Goal: Information Seeking & Learning: Learn about a topic

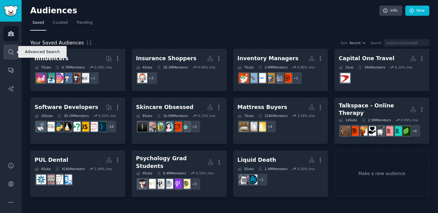
click at [10, 55] on link "Search" at bounding box center [10, 51] width 15 height 15
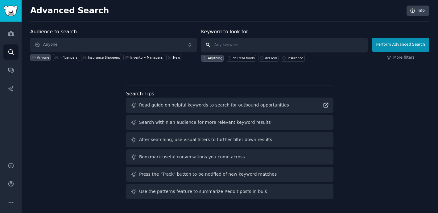
click at [234, 45] on input "text" at bounding box center [284, 45] width 167 height 15
type input "seamless ai"
click button "Perform Advanced Search" at bounding box center [400, 45] width 57 height 14
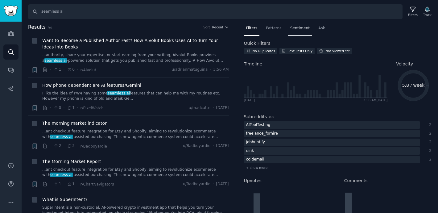
click at [299, 29] on span "Sentiment" at bounding box center [299, 29] width 19 height 6
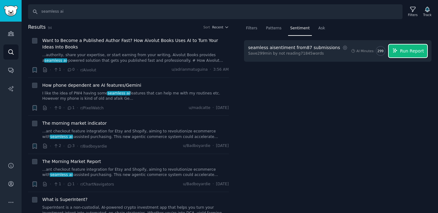
click at [394, 51] on icon "button" at bounding box center [395, 51] width 6 height 6
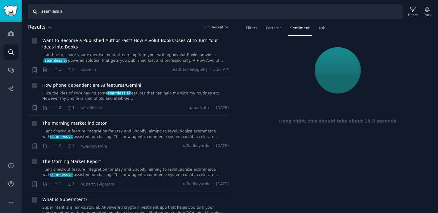
click at [58, 12] on input "seamless ai" at bounding box center [215, 11] width 374 height 15
type input "[URL]"
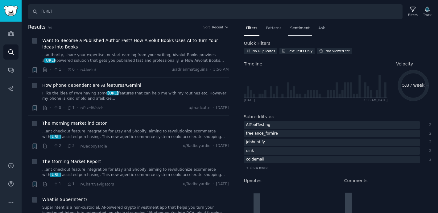
click at [303, 26] on span "Sentiment" at bounding box center [299, 29] width 19 height 6
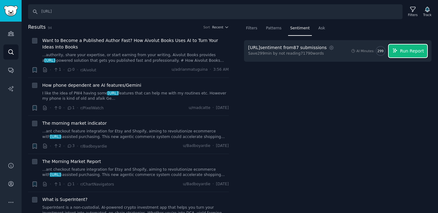
click at [399, 53] on button "Run Report" at bounding box center [408, 50] width 39 height 13
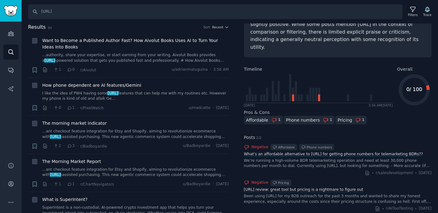
scroll to position [54, 0]
